Goal: Information Seeking & Learning: Learn about a topic

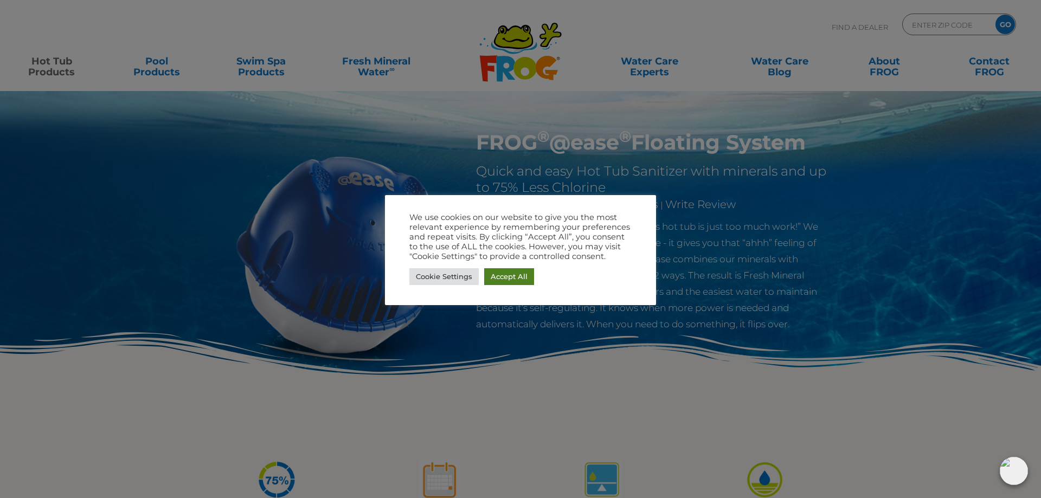
click at [502, 276] on link "Accept All" at bounding box center [509, 276] width 50 height 17
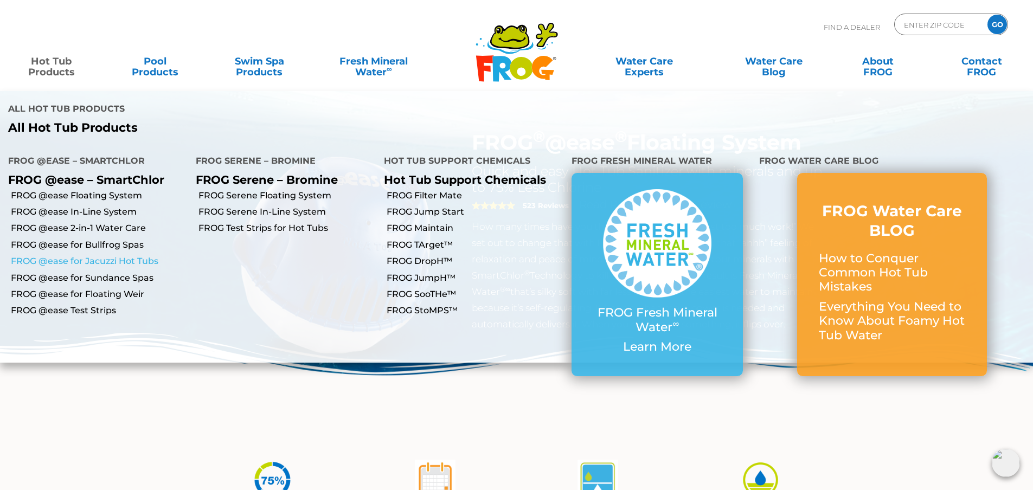
click at [93, 255] on link "FROG @ease for Jacuzzi Hot Tubs" at bounding box center [99, 261] width 177 height 12
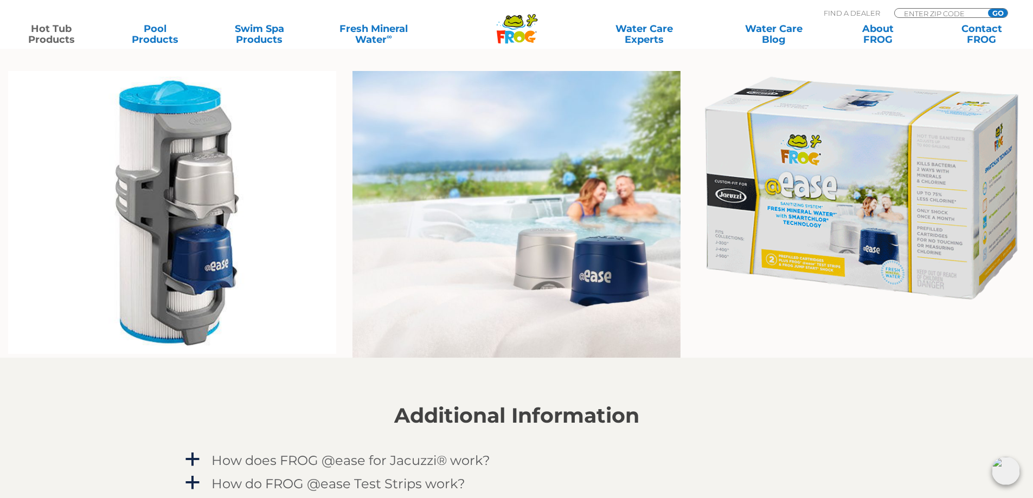
scroll to position [705, 0]
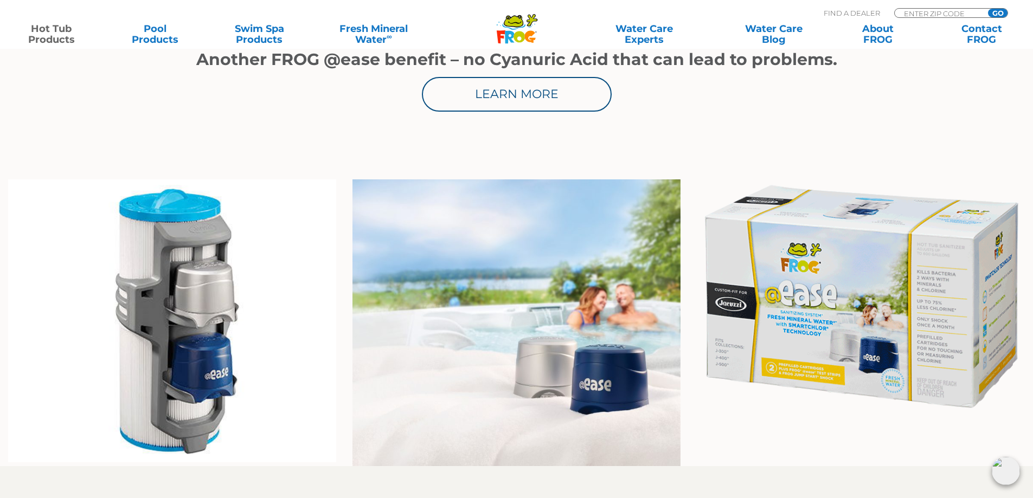
drag, startPoint x: 1014, startPoint y: 3, endPoint x: 786, endPoint y: 153, distance: 273.3
